Goal: Transaction & Acquisition: Purchase product/service

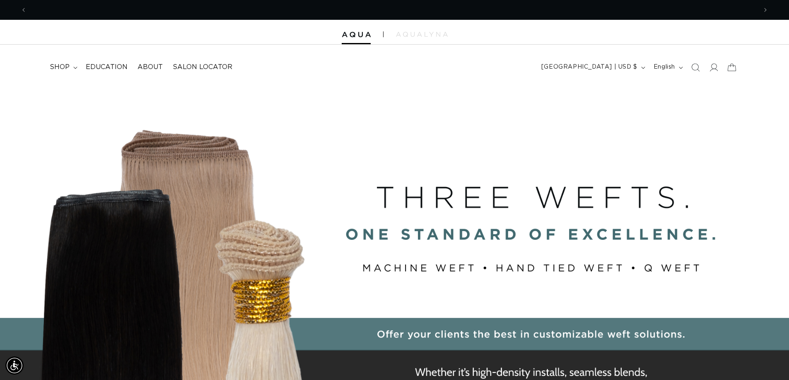
scroll to position [0, 730]
click at [55, 67] on span "shop" at bounding box center [60, 67] width 20 height 9
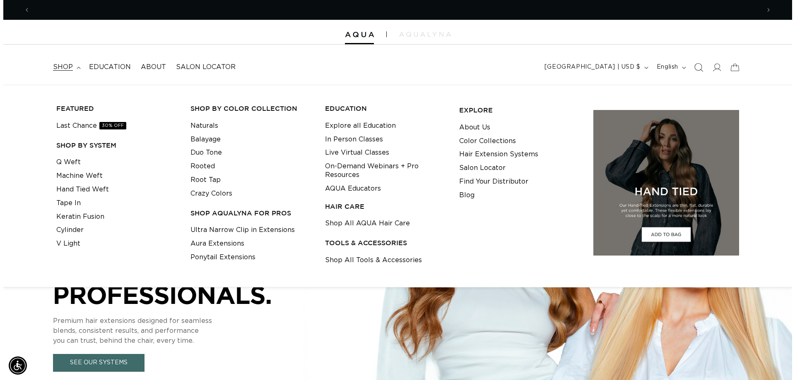
scroll to position [0, 0]
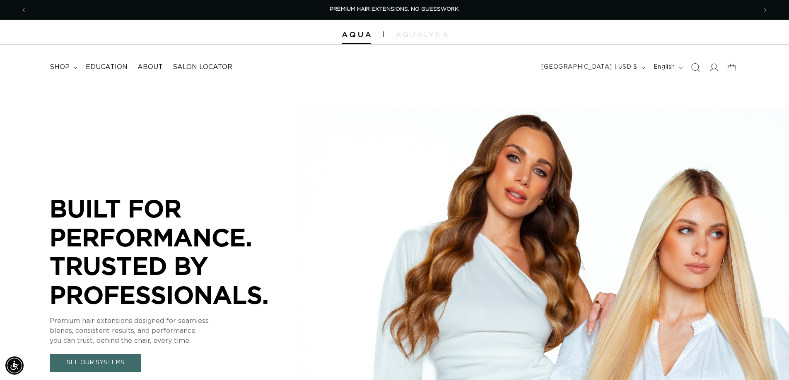
click at [695, 69] on icon "Search" at bounding box center [695, 67] width 9 height 9
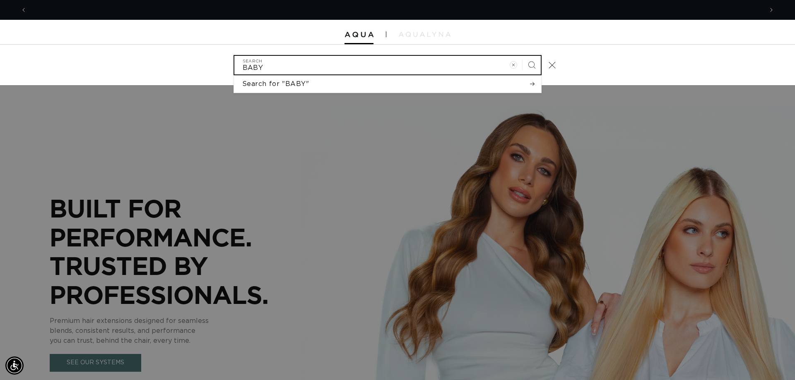
scroll to position [0, 1472]
type input "BABY DOLL"
click at [522, 56] on button "Search" at bounding box center [531, 65] width 18 height 18
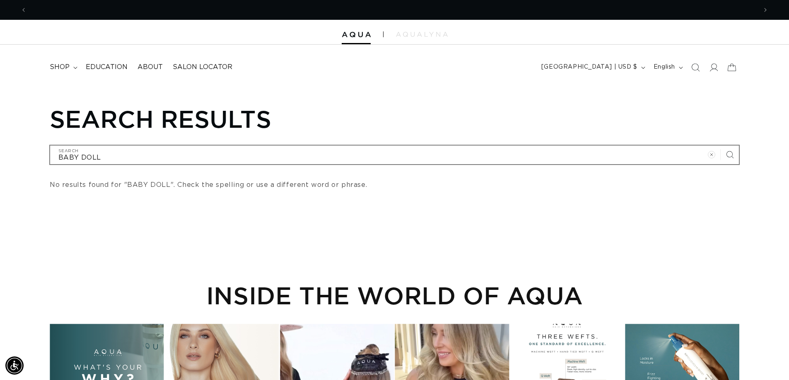
scroll to position [0, 730]
click at [80, 152] on input "BABY DOLL" at bounding box center [394, 155] width 688 height 19
type input "BABYDOLL"
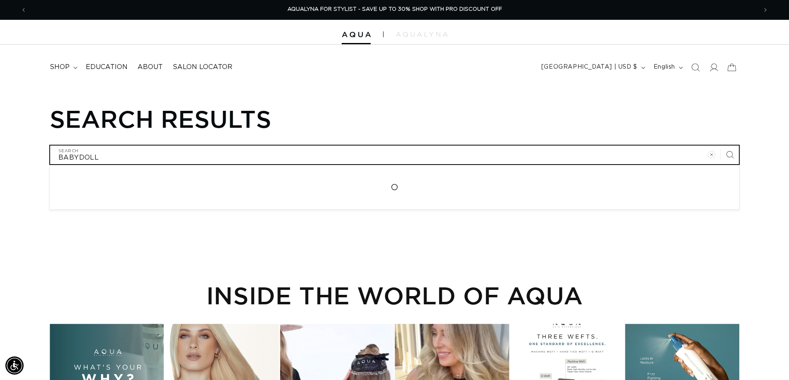
type input "BABYDOLL"
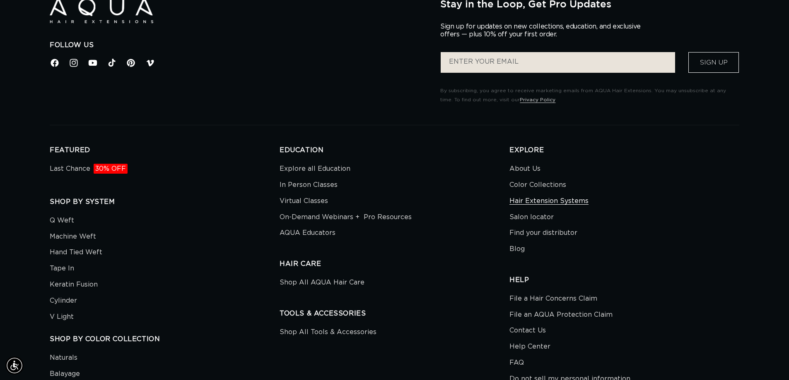
scroll to position [0, 730]
click at [520, 197] on link "Hair Extension Systems" at bounding box center [548, 201] width 79 height 16
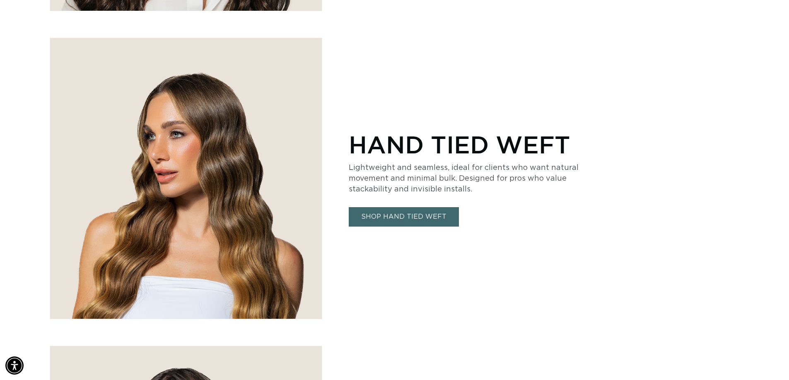
scroll to position [1201, 0]
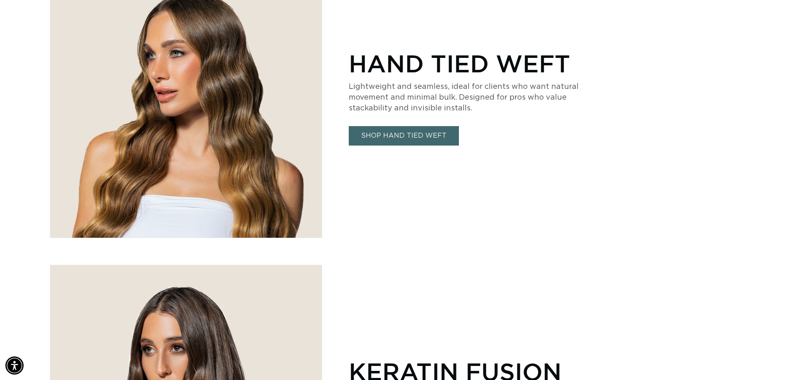
click at [388, 139] on link "SHOP HAND TIED WEFT" at bounding box center [404, 135] width 110 height 19
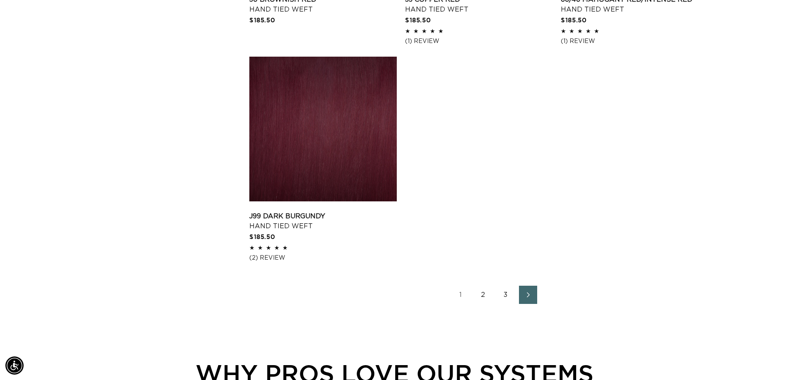
click at [485, 294] on link "2" at bounding box center [483, 295] width 18 height 18
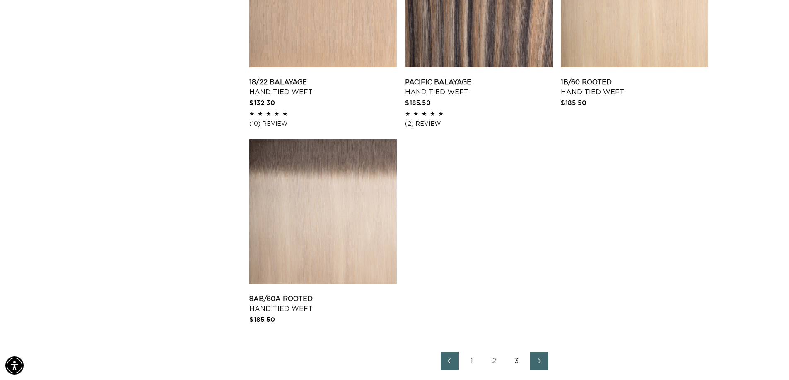
scroll to position [0, 1460]
click at [515, 361] on link "3" at bounding box center [517, 361] width 18 height 18
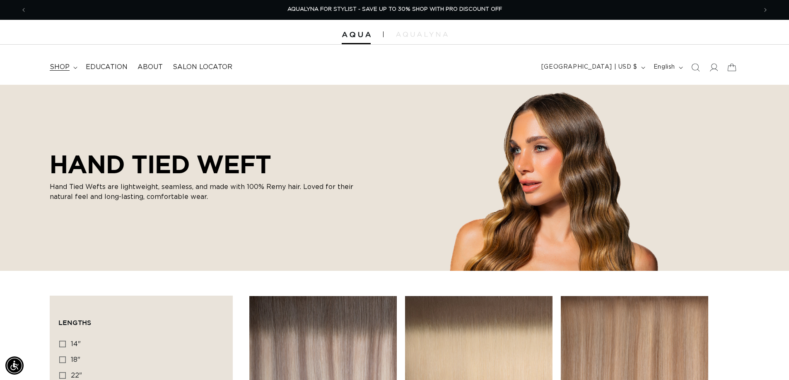
click at [72, 67] on summary "shop" at bounding box center [63, 67] width 36 height 19
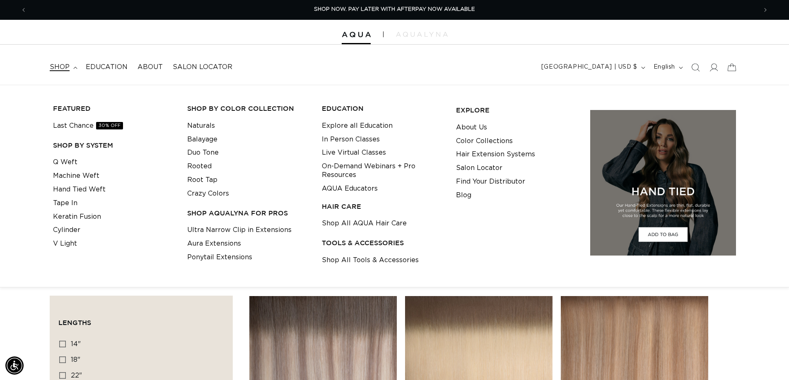
click at [217, 140] on li "Balayage" at bounding box center [247, 140] width 121 height 14
click at [207, 140] on link "Balayage" at bounding box center [202, 140] width 30 height 14
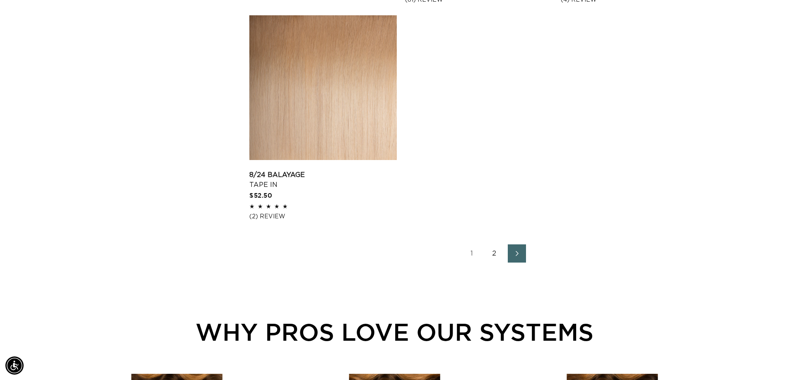
scroll to position [0, 730]
click at [493, 254] on link "2" at bounding box center [494, 254] width 18 height 18
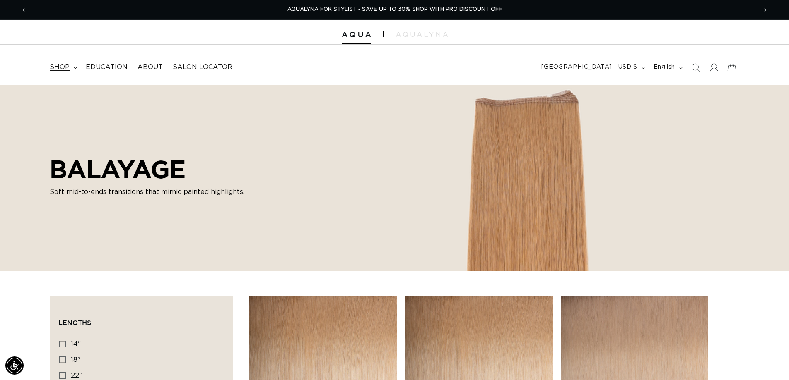
click at [58, 69] on span "shop" at bounding box center [60, 67] width 20 height 9
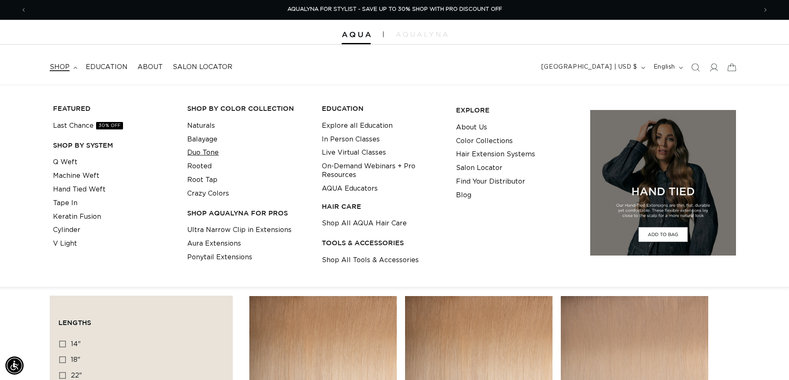
click at [210, 155] on link "Duo Tone" at bounding box center [202, 153] width 31 height 14
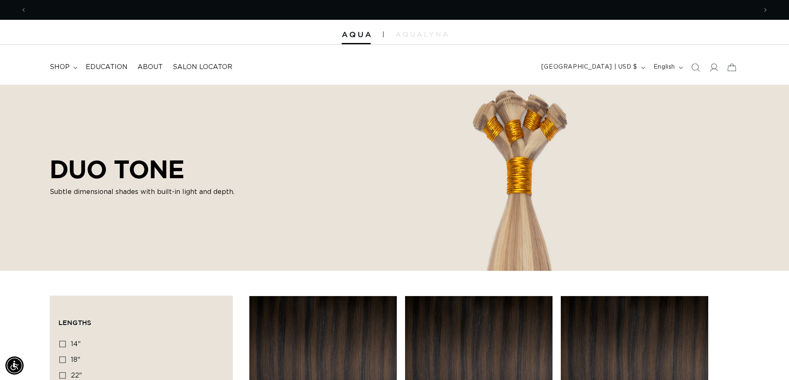
scroll to position [0, 1460]
click at [67, 66] on span "shop" at bounding box center [60, 67] width 20 height 9
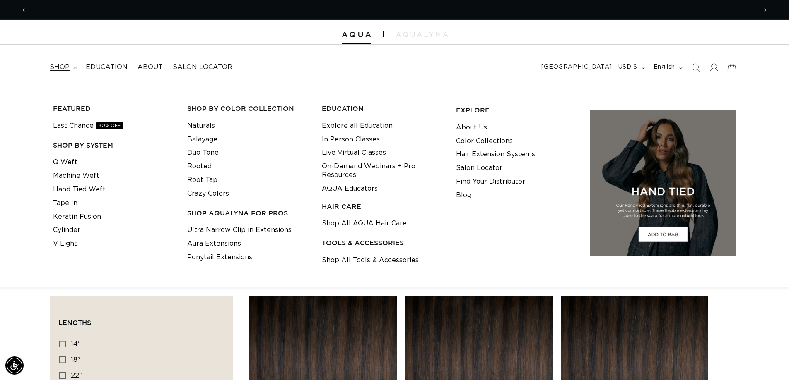
scroll to position [0, 730]
click at [73, 159] on link "Q Weft" at bounding box center [65, 163] width 24 height 14
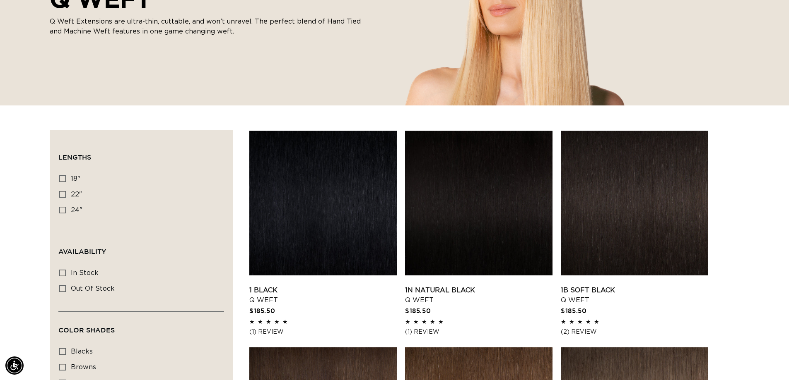
scroll to position [188, 0]
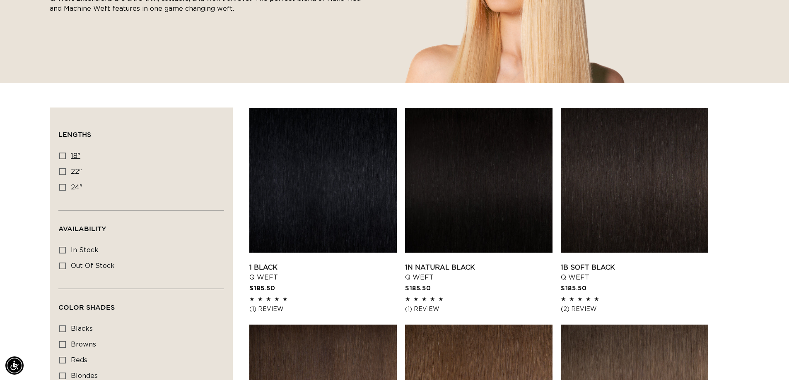
click at [61, 156] on icon at bounding box center [62, 156] width 7 height 7
click at [61, 156] on input "18" 18" (5 products)" at bounding box center [62, 156] width 7 height 7
checkbox input "true"
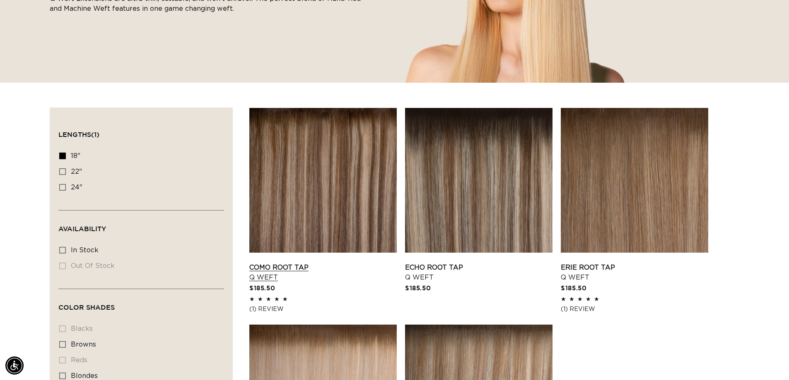
click at [327, 263] on link "Como Root Tap Q Weft" at bounding box center [322, 273] width 147 height 20
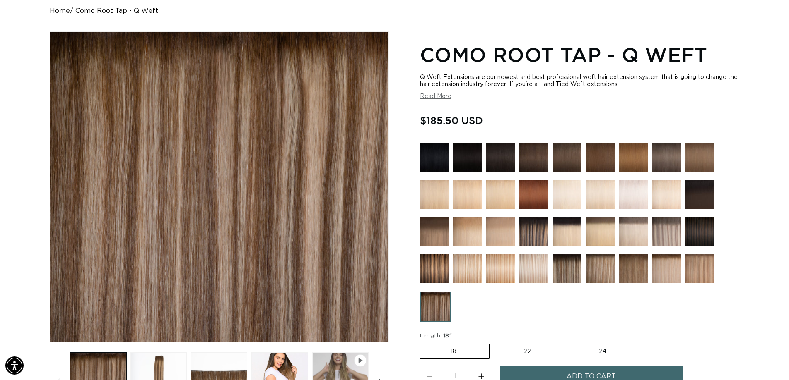
scroll to position [0, 730]
click at [439, 96] on button "Read More" at bounding box center [435, 96] width 31 height 7
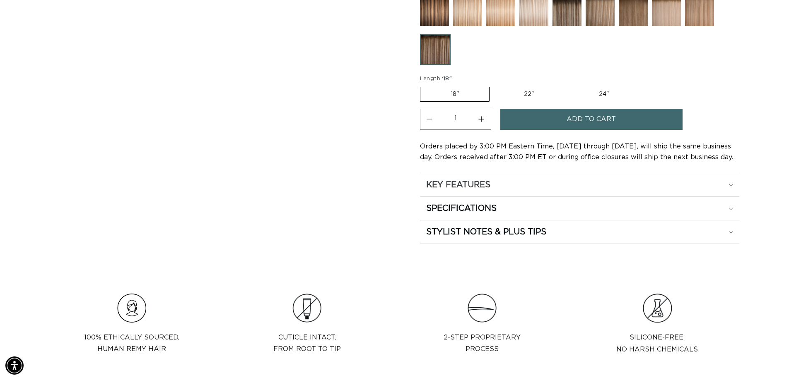
scroll to position [0, 0]
click at [509, 191] on summary "KEY FEATURES" at bounding box center [579, 184] width 319 height 23
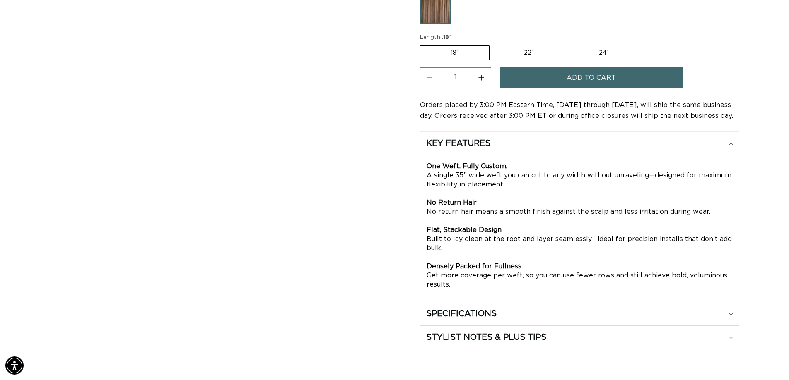
scroll to position [0, 730]
click at [506, 314] on div "SPECIFICATIONS" at bounding box center [579, 314] width 307 height 11
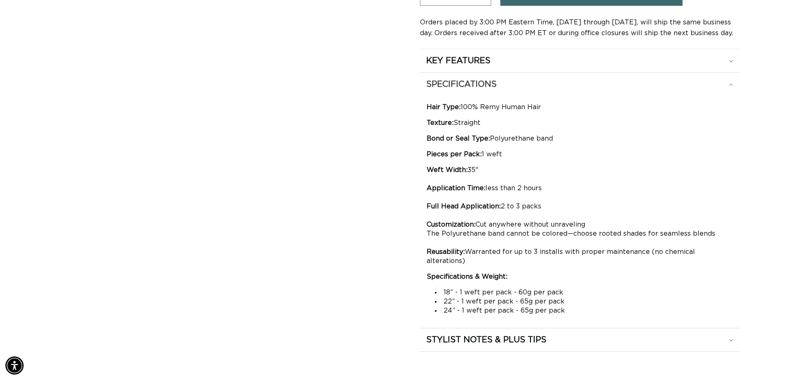
scroll to position [0, 1460]
click at [507, 335] on h2 "STYLIST NOTES & PLUS TIPS" at bounding box center [486, 340] width 120 height 11
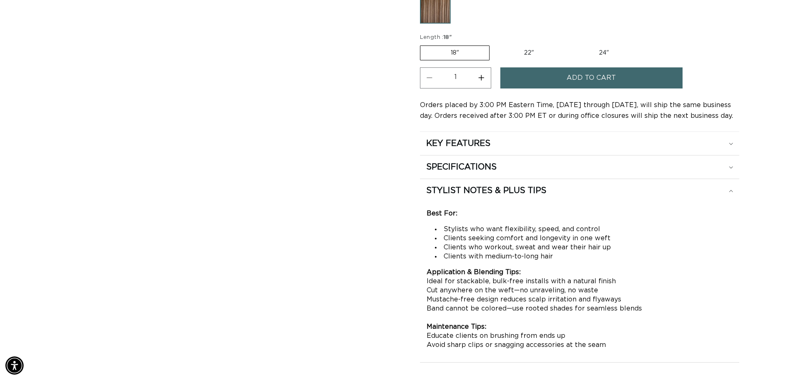
scroll to position [0, 0]
click at [616, 166] on div "SPECIFICATIONS" at bounding box center [579, 167] width 307 height 11
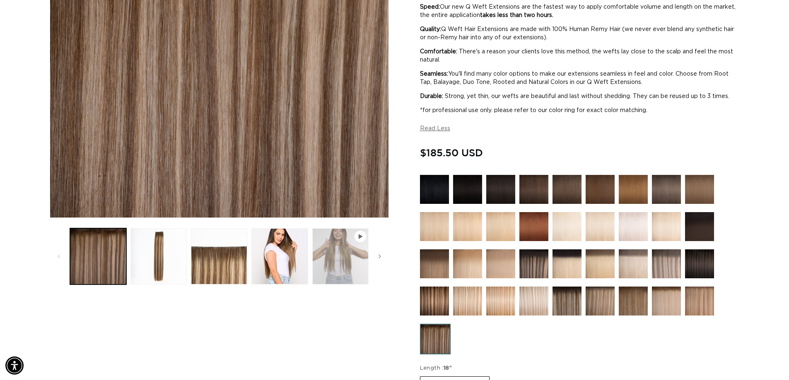
scroll to position [0, 1460]
click at [359, 238] on icon "Gallery Viewer" at bounding box center [360, 237] width 4 height 5
click at [375, 255] on slider-component "Gallery Viewer" at bounding box center [219, 256] width 339 height 60
click at [375, 255] on span "Slide right" at bounding box center [379, 257] width 8 height 8
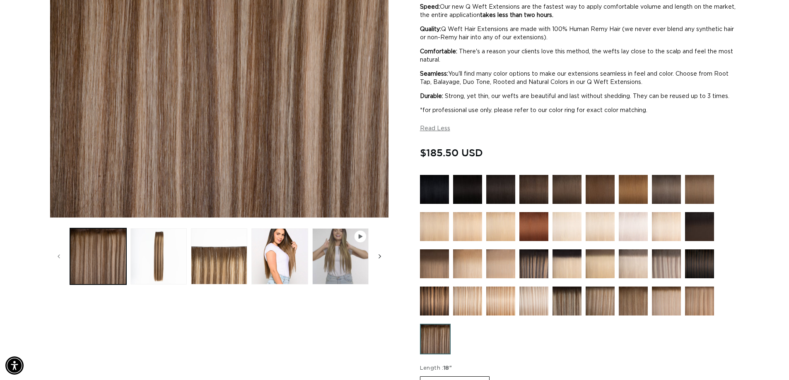
scroll to position [0, 60]
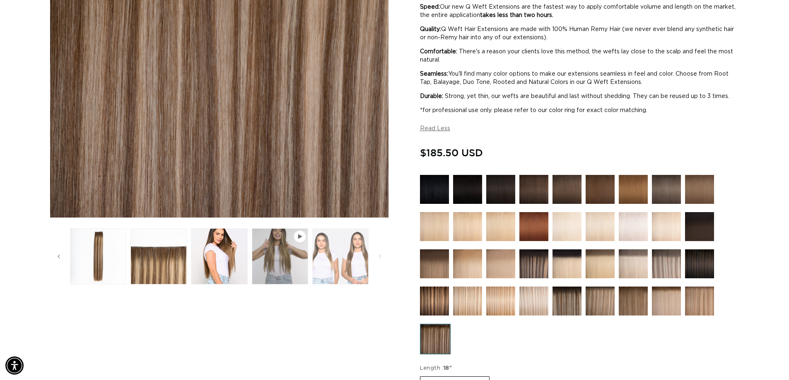
click at [344, 254] on button "Load image 5 in gallery view" at bounding box center [340, 257] width 56 height 56
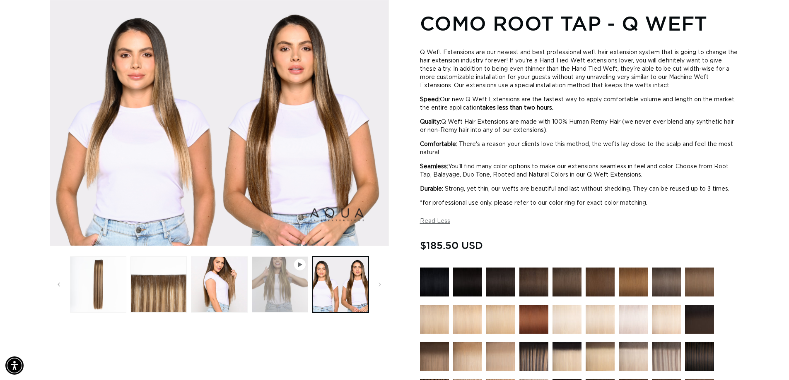
scroll to position [0, 730]
click at [284, 280] on button "Play video 1 in gallery view" at bounding box center [280, 285] width 56 height 56
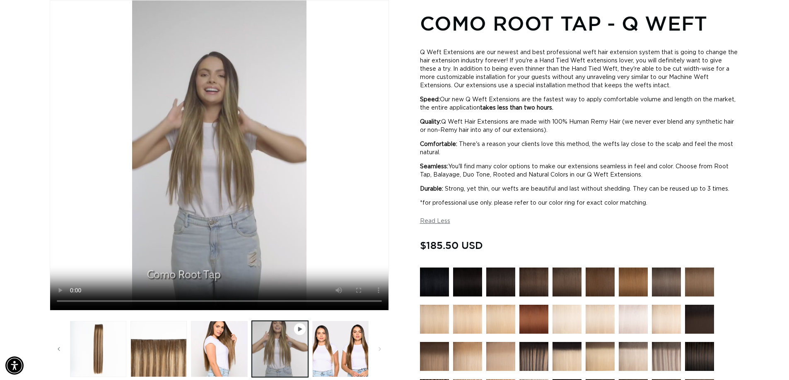
click at [633, 326] on img at bounding box center [633, 319] width 29 height 29
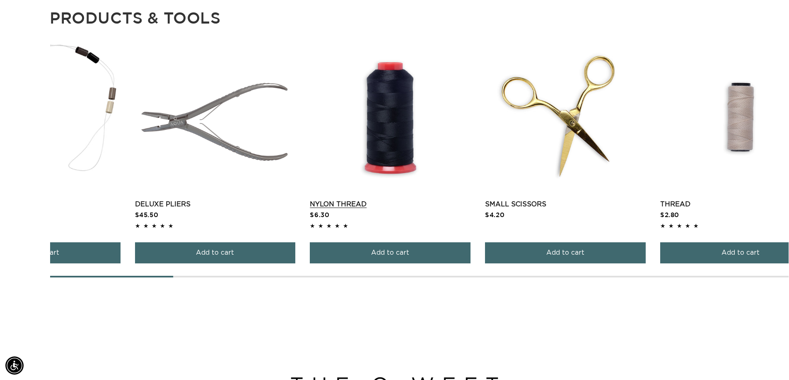
click at [421, 200] on link "Nylon Thread" at bounding box center [390, 205] width 161 height 10
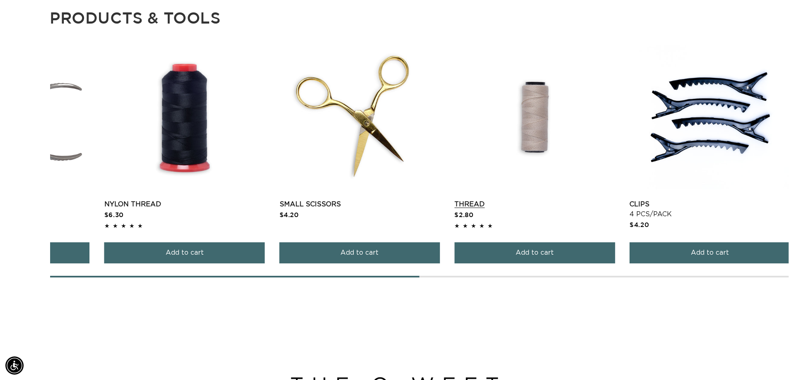
click at [534, 200] on link "Thread" at bounding box center [534, 205] width 161 height 10
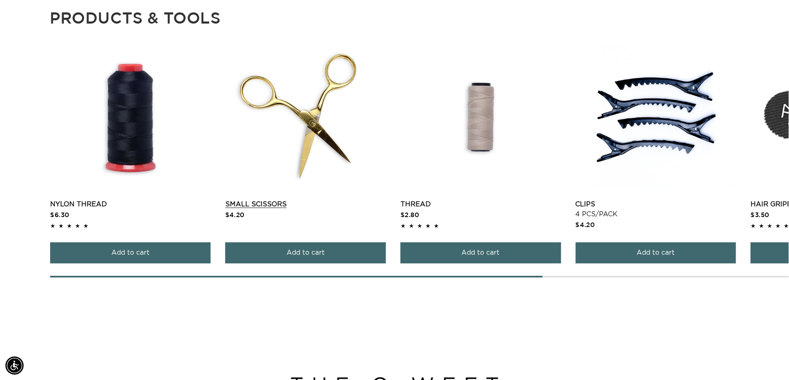
drag, startPoint x: 564, startPoint y: 168, endPoint x: 379, endPoint y: 162, distance: 185.5
click at [379, 162] on div "Tail Comb Tail Comb $1.05 Add to cart" at bounding box center [419, 161] width 738 height 233
drag, startPoint x: 737, startPoint y: 323, endPoint x: 487, endPoint y: 313, distance: 250.3
click at [661, 278] on div at bounding box center [419, 277] width 738 height 2
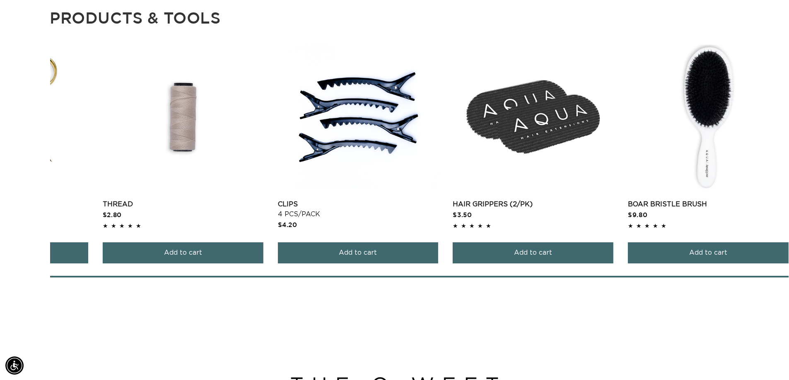
click at [661, 278] on span at bounding box center [419, 277] width 738 height 2
drag, startPoint x: 27, startPoint y: 150, endPoint x: -66, endPoint y: 109, distance: 101.2
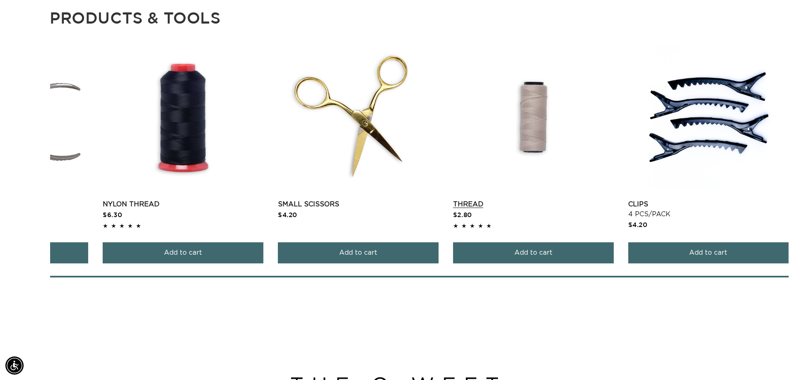
click at [578, 200] on link "Thread" at bounding box center [533, 205] width 161 height 10
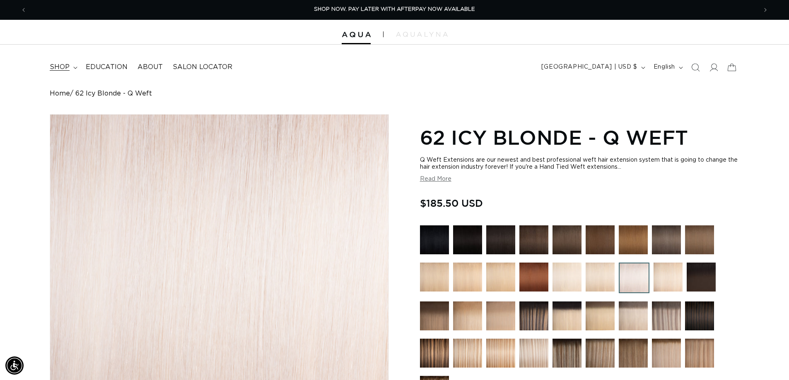
click at [65, 70] on span "shop" at bounding box center [60, 67] width 20 height 9
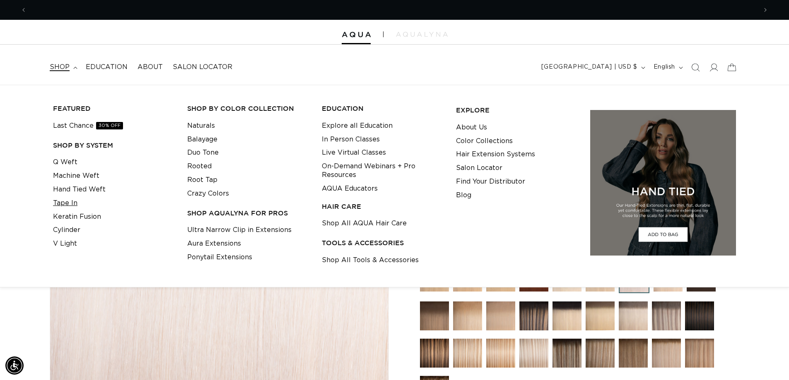
scroll to position [0, 1460]
click at [67, 203] on link "Tape In" at bounding box center [65, 204] width 24 height 14
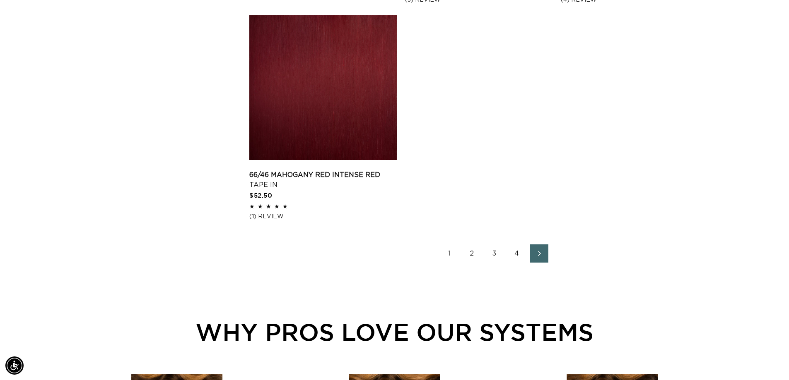
click at [472, 253] on link "2" at bounding box center [472, 254] width 18 height 18
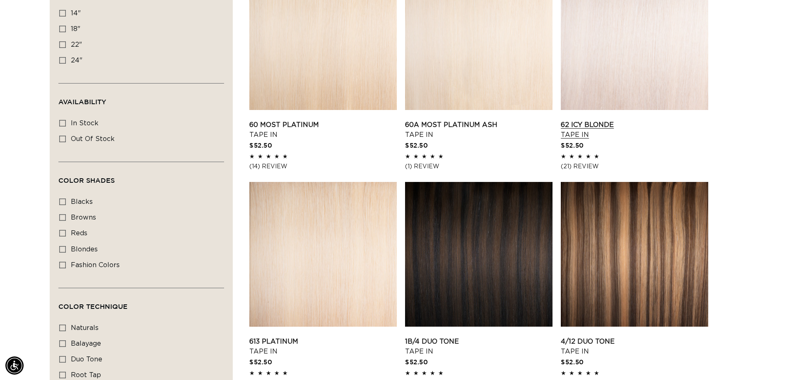
scroll to position [0, 1460]
click at [600, 120] on link "62 Icy Blonde Tape In" at bounding box center [634, 130] width 147 height 20
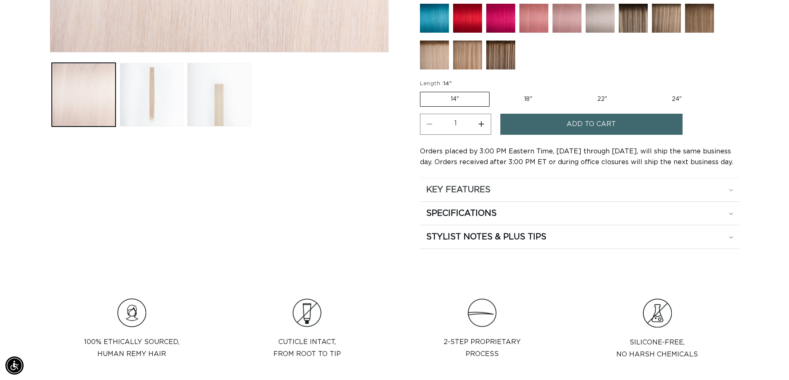
scroll to position [0, 1460]
click at [475, 217] on h2 "SPECIFICATIONS" at bounding box center [461, 213] width 70 height 11
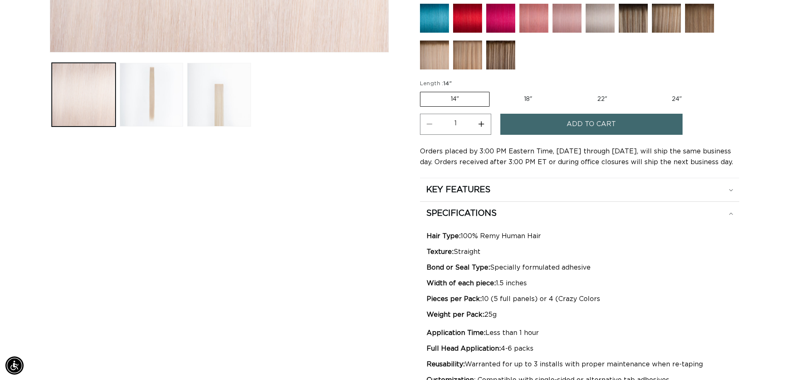
click at [677, 100] on label "24" Variant sold out or unavailable" at bounding box center [676, 99] width 70 height 14
click at [642, 91] on input "24" Variant sold out or unavailable" at bounding box center [641, 90] width 0 height 0
radio input "true"
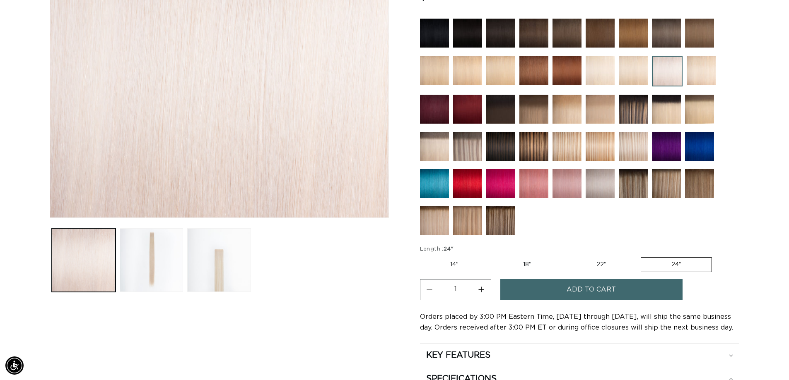
click at [599, 181] on img at bounding box center [599, 183] width 29 height 29
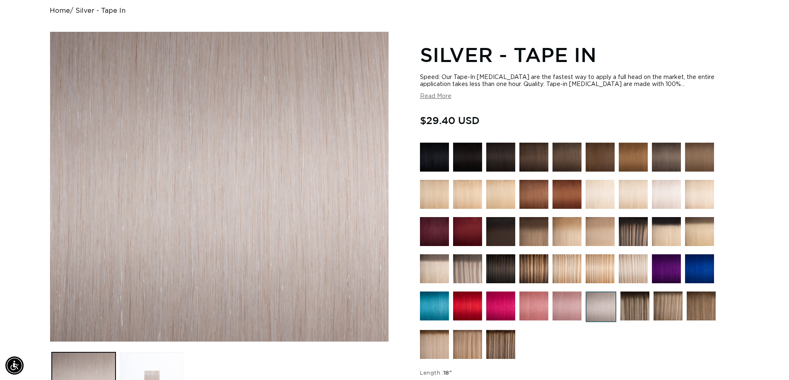
scroll to position [0, 1460]
click at [666, 194] on img at bounding box center [666, 194] width 29 height 29
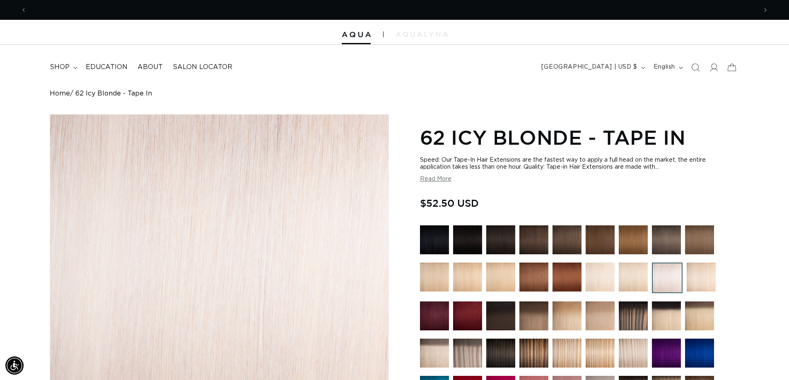
scroll to position [0, 730]
click at [313, 79] on header "FEATURED Last Chance SHOP BY SYSTEM Q Weft Hand Tied Weft Machine Weft Tape In …" at bounding box center [394, 65] width 789 height 40
